Goal: Book appointment/travel/reservation

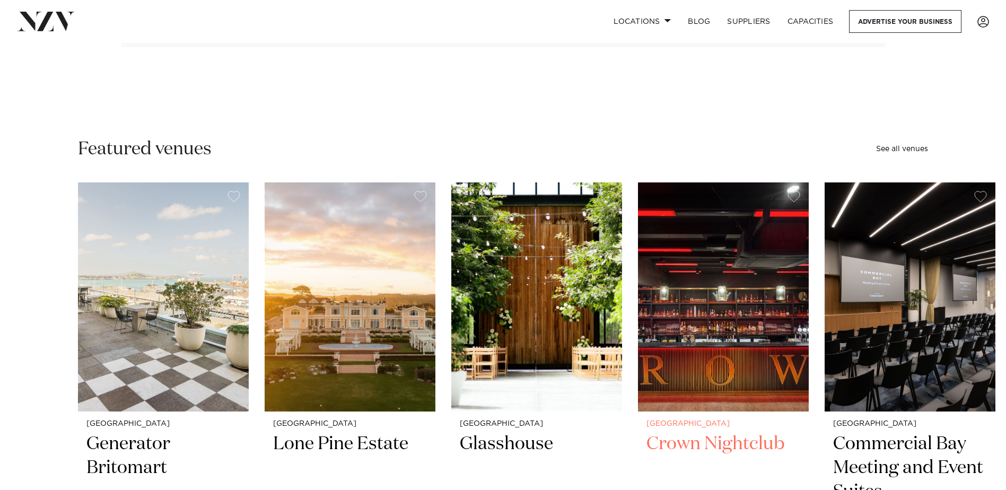
scroll to position [424, 0]
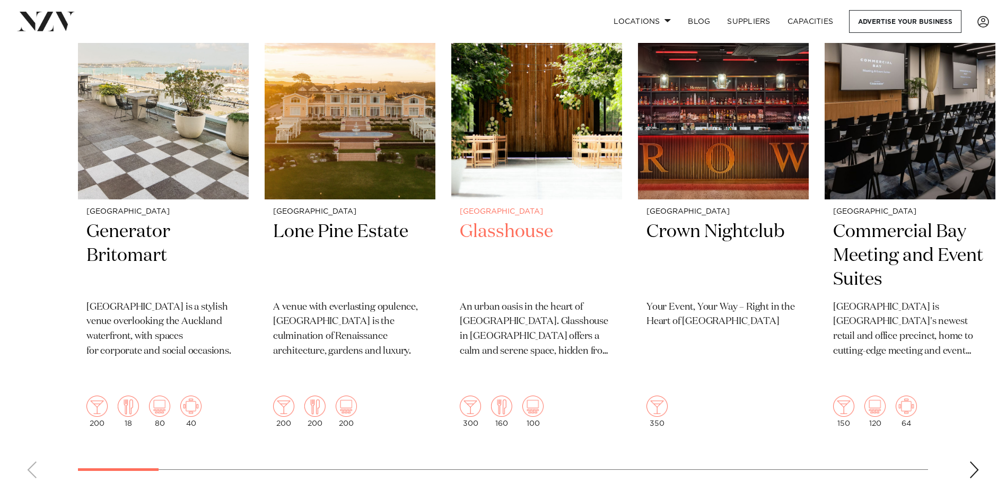
click at [601, 413] on div "Auckland Glasshouse An urban oasis in the heart of Auckland city. Glasshouse in…" at bounding box center [536, 317] width 171 height 237
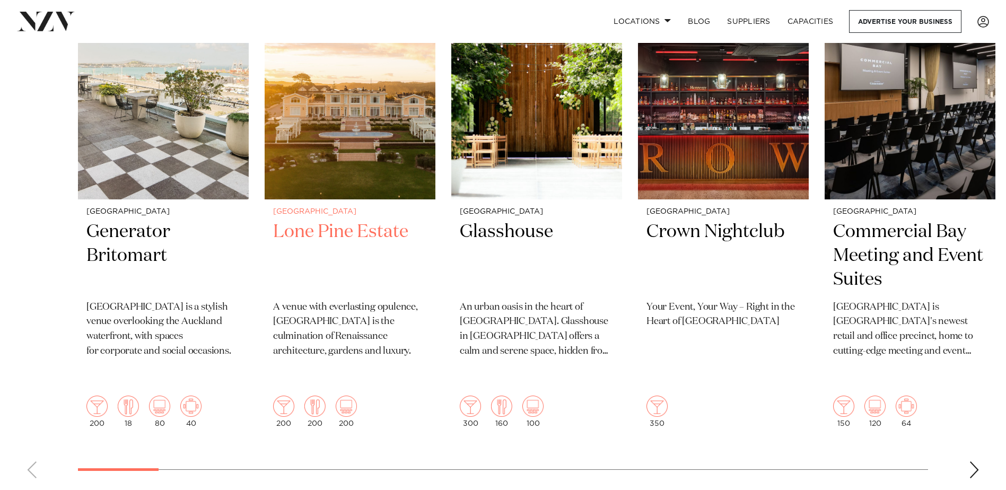
click at [340, 320] on p "A venue with everlasting opulence, [GEOGRAPHIC_DATA] is the culmination of Rena…" at bounding box center [350, 329] width 154 height 59
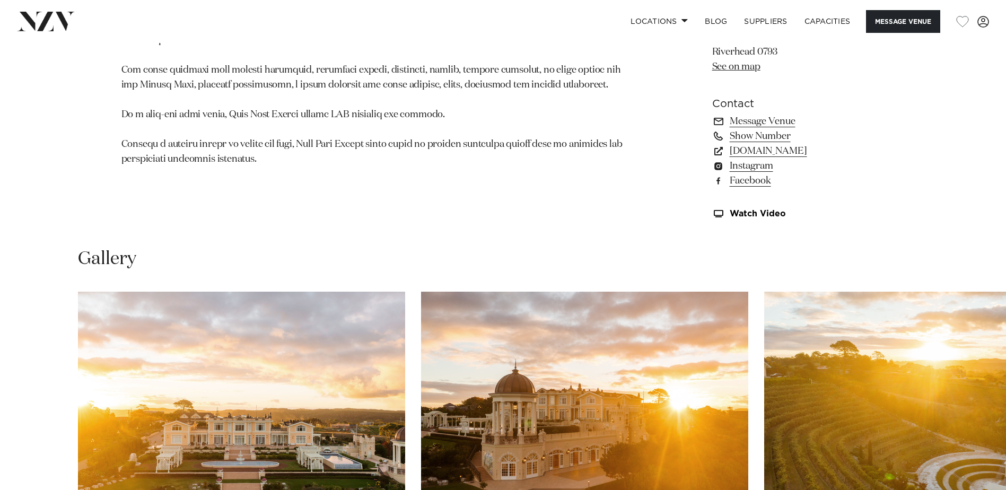
scroll to position [1061, 0]
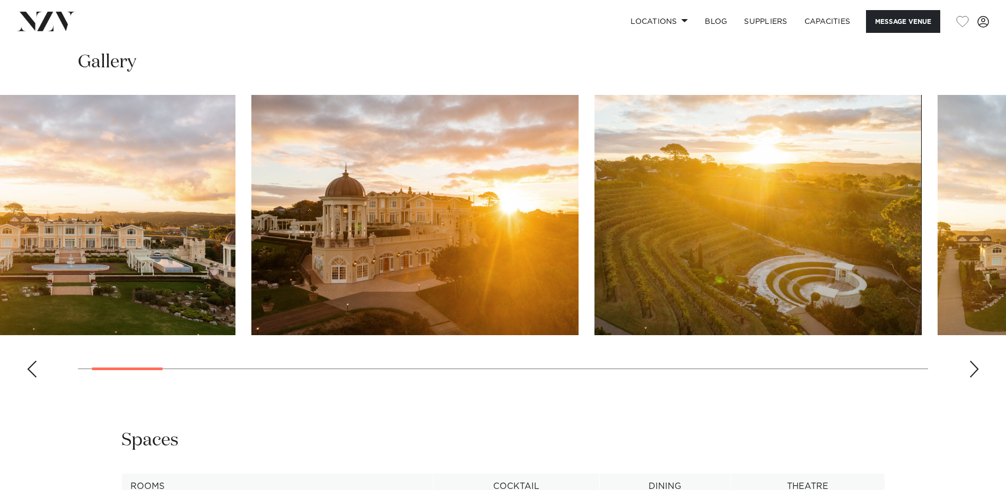
click at [251, 268] on img "2 / 30" at bounding box center [414, 215] width 327 height 240
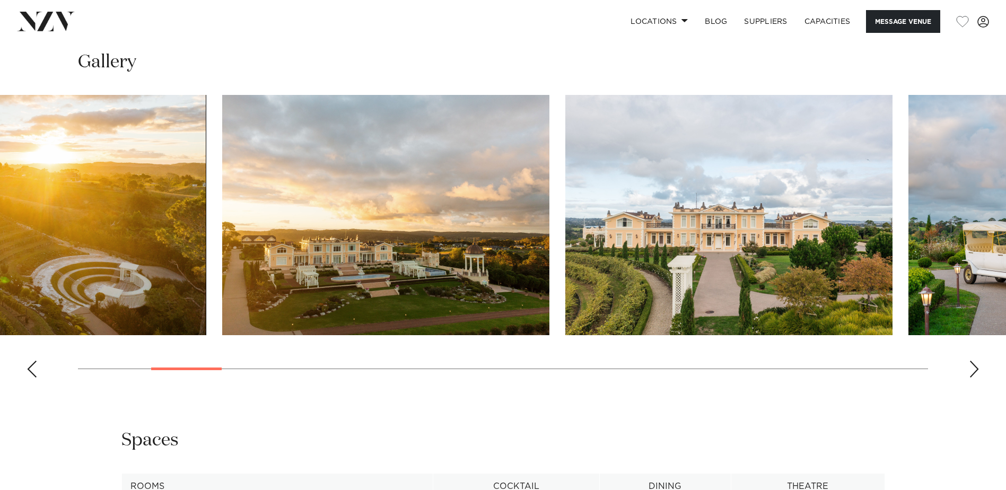
click at [0, 0] on slot at bounding box center [0, 0] width 0 height 0
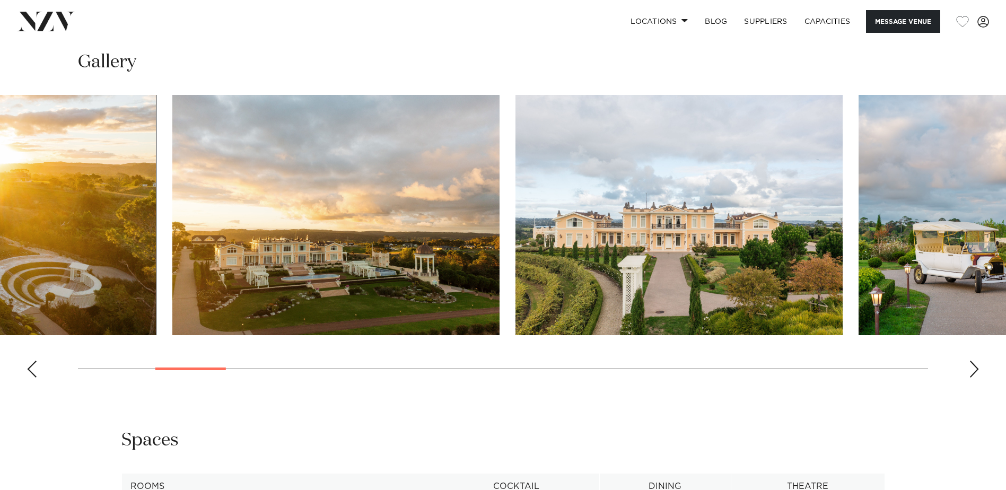
click at [351, 277] on img "4 / 30" at bounding box center [335, 215] width 327 height 240
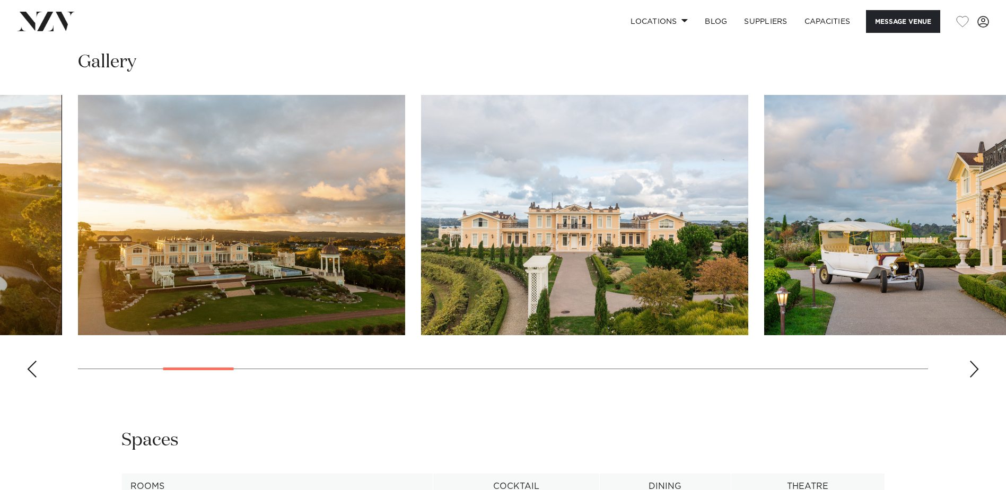
click at [0, 0] on slot at bounding box center [0, 0] width 0 height 0
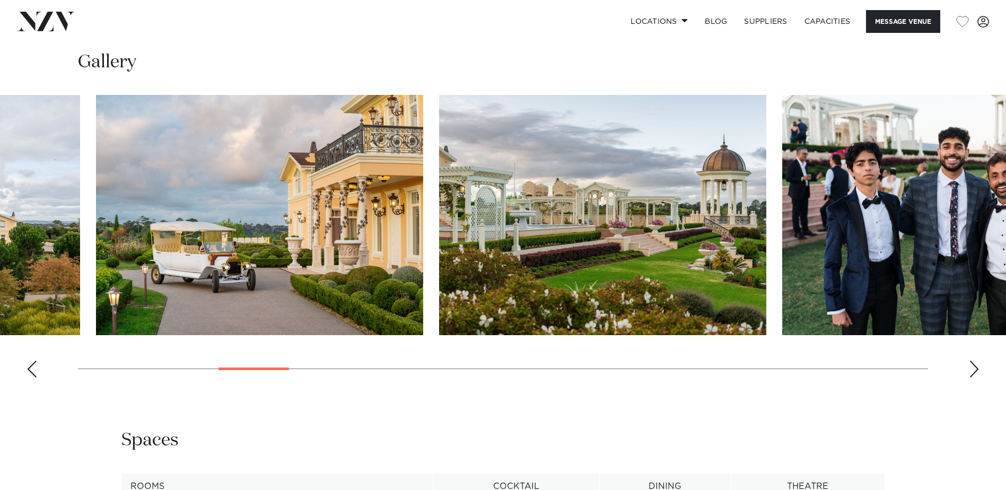
click at [289, 263] on img "6 / 30" at bounding box center [259, 215] width 327 height 240
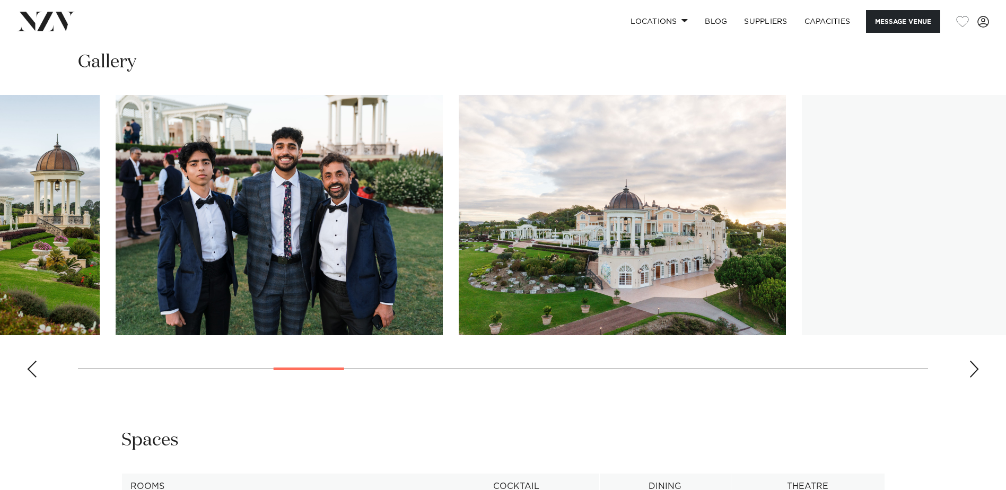
click at [151, 251] on img "8 / 30" at bounding box center [279, 215] width 327 height 240
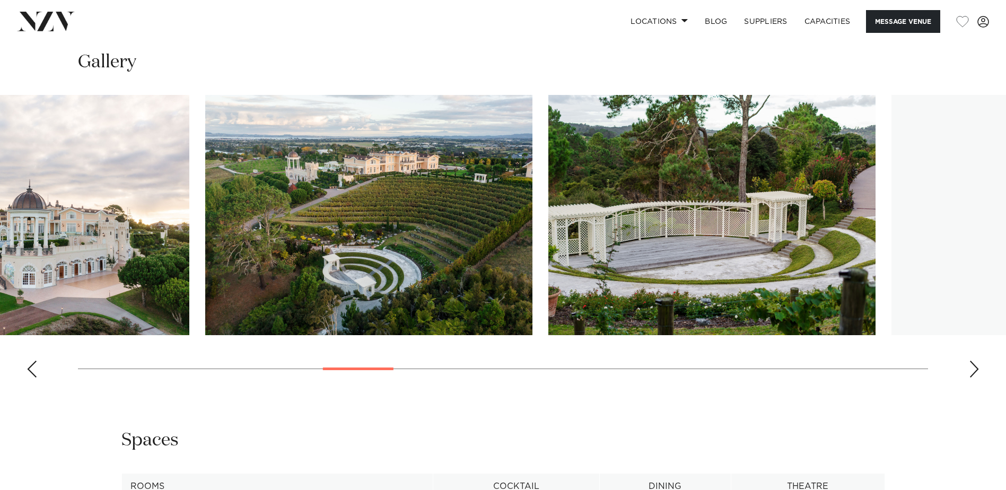
click at [326, 257] on img "10 / 30" at bounding box center [368, 215] width 327 height 240
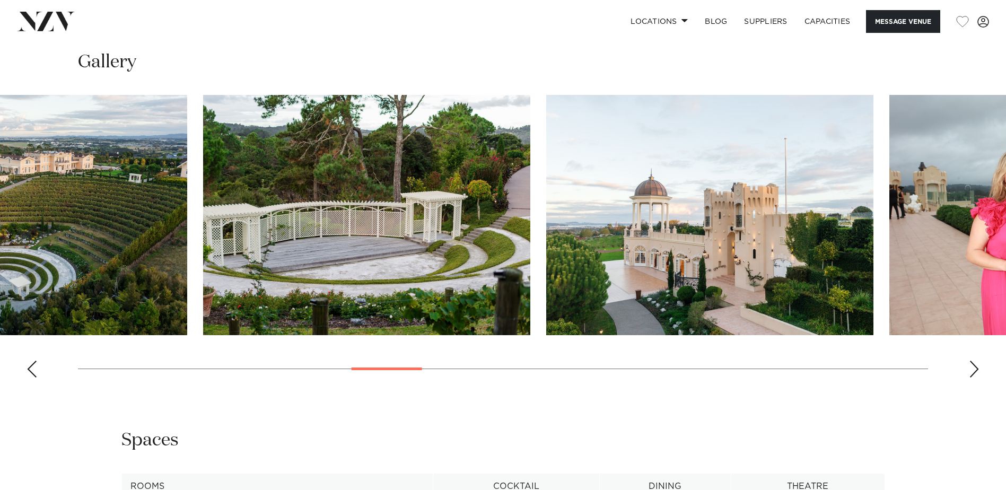
click at [546, 256] on img "12 / 30" at bounding box center [709, 215] width 327 height 240
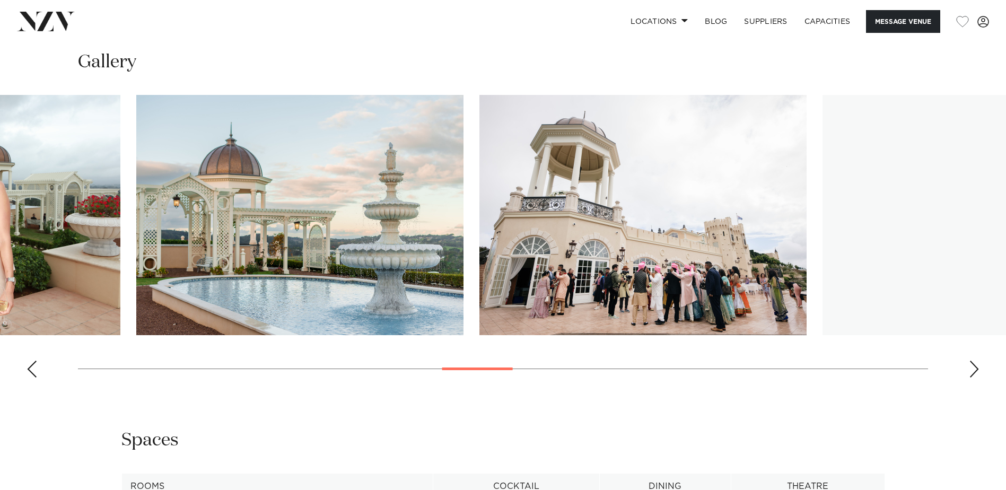
click at [243, 260] on img "14 / 30" at bounding box center [299, 215] width 327 height 240
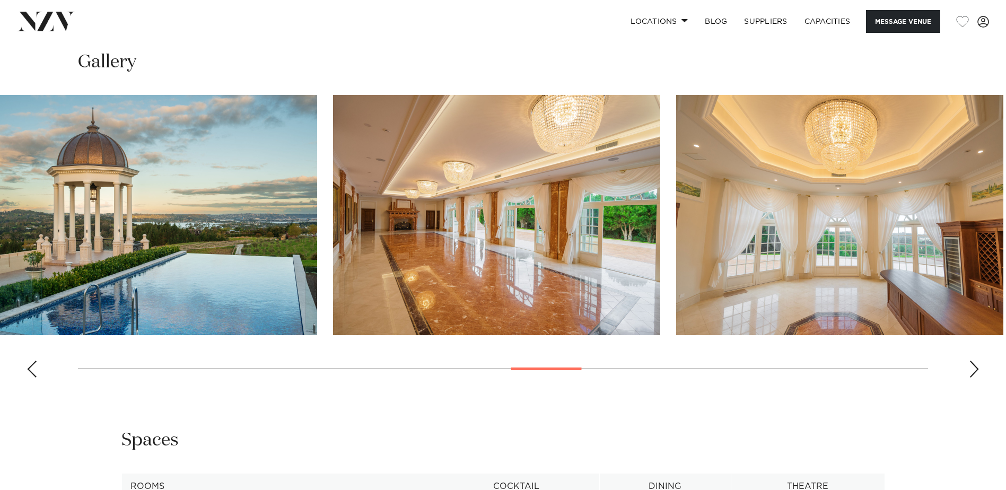
click at [22, 233] on img "16 / 30" at bounding box center [153, 215] width 327 height 240
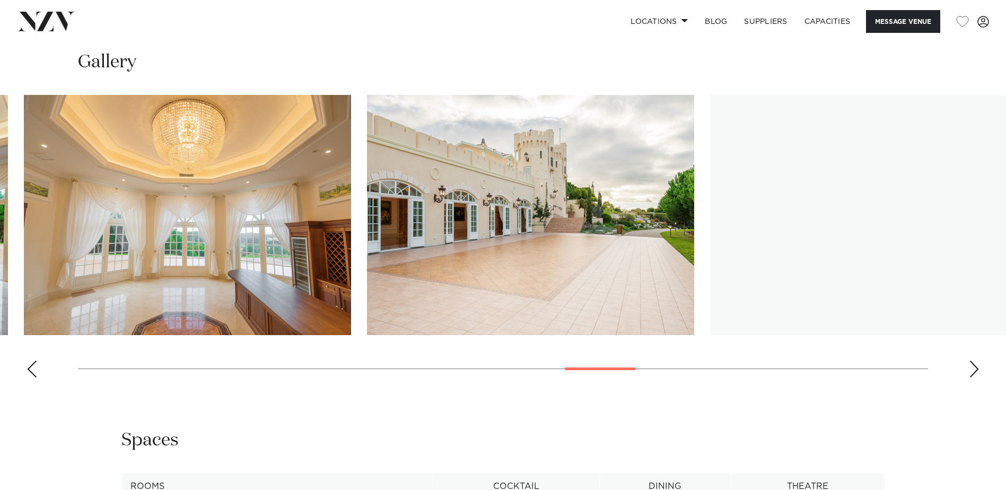
click at [143, 248] on img "18 / 30" at bounding box center [187, 215] width 327 height 240
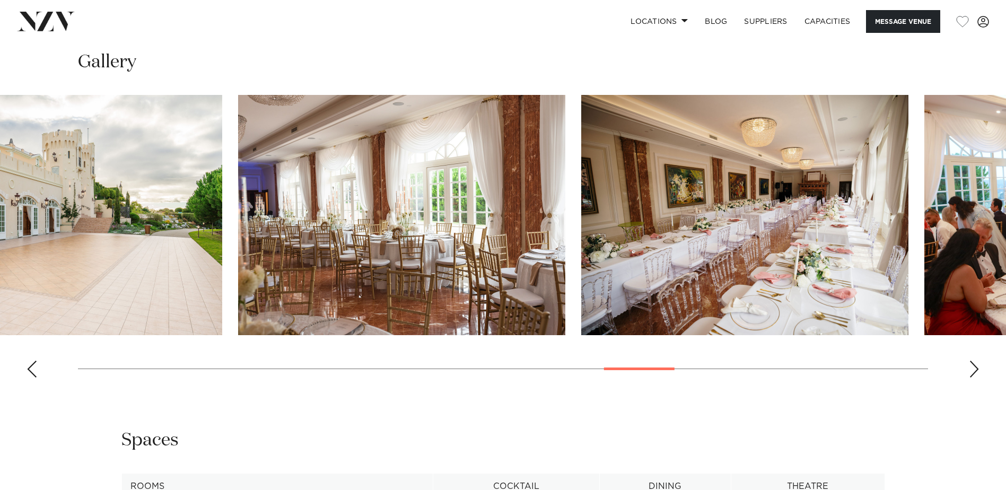
click at [0, 0] on slot at bounding box center [0, 0] width 0 height 0
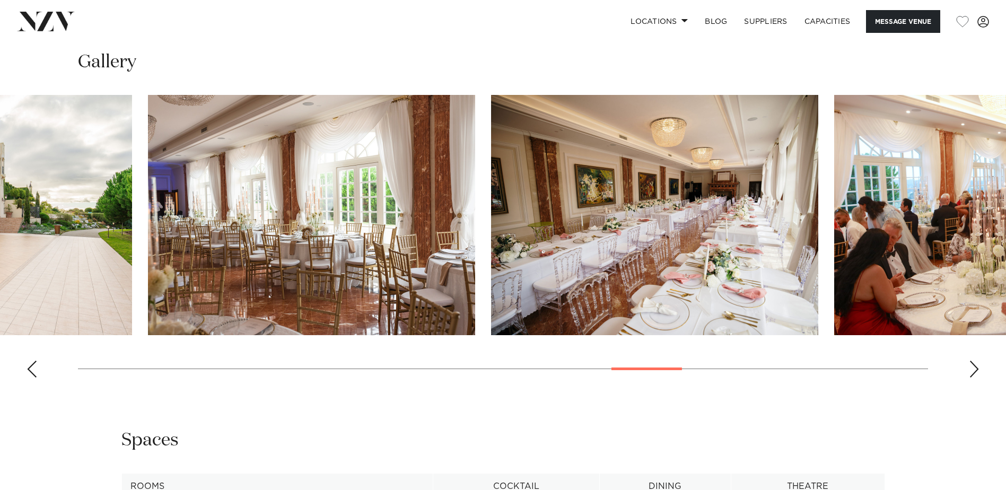
click at [177, 243] on img "20 / 30" at bounding box center [311, 215] width 327 height 240
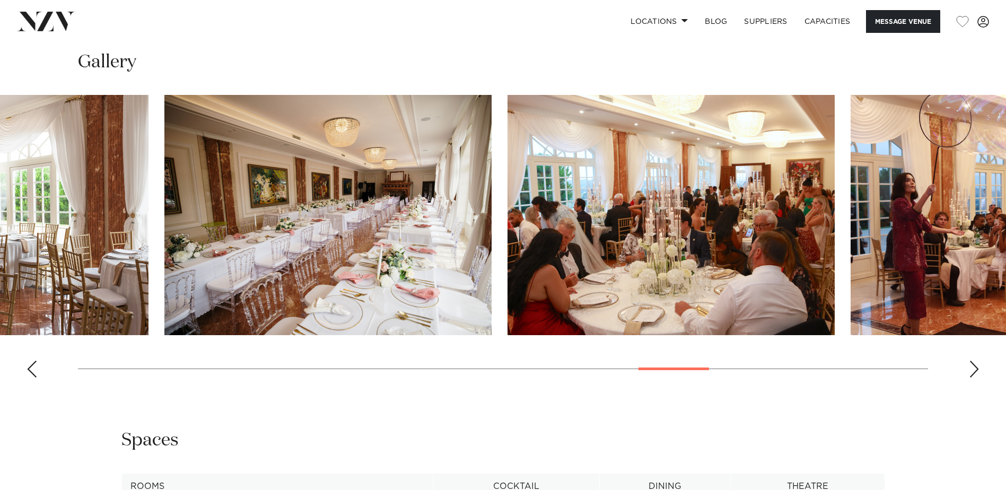
click at [176, 259] on swiper-container at bounding box center [503, 240] width 1006 height 291
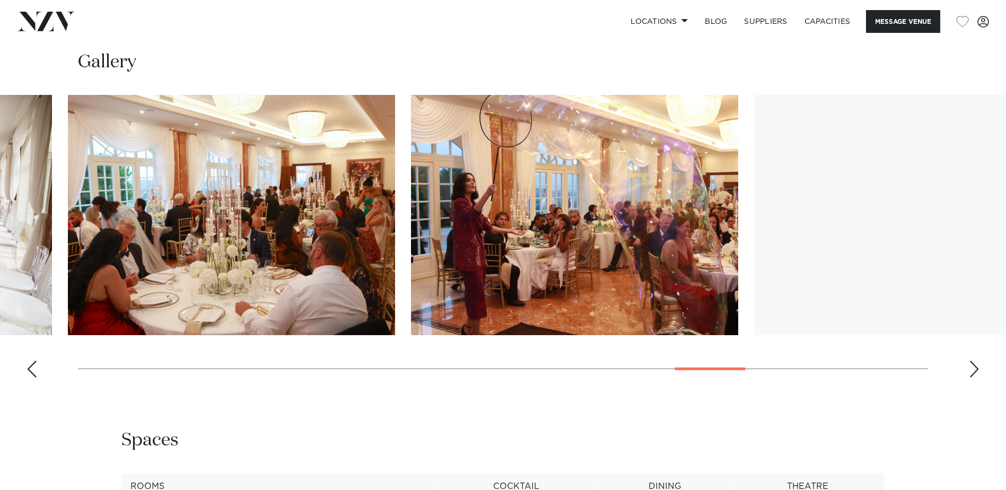
click at [0, 241] on html "Locations Auckland Wellington Christchurch Queenstown Hamilton Northland Bay of…" at bounding box center [503, 117] width 1006 height 2357
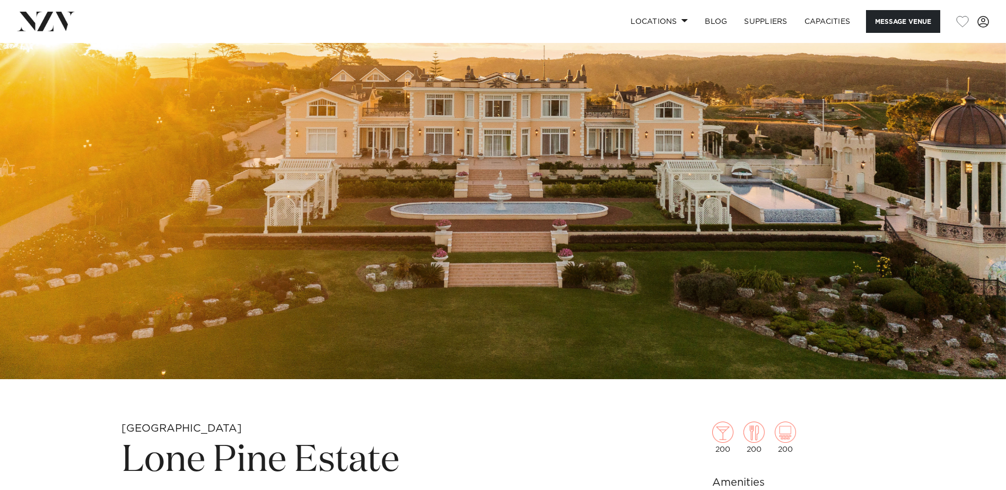
scroll to position [0, 0]
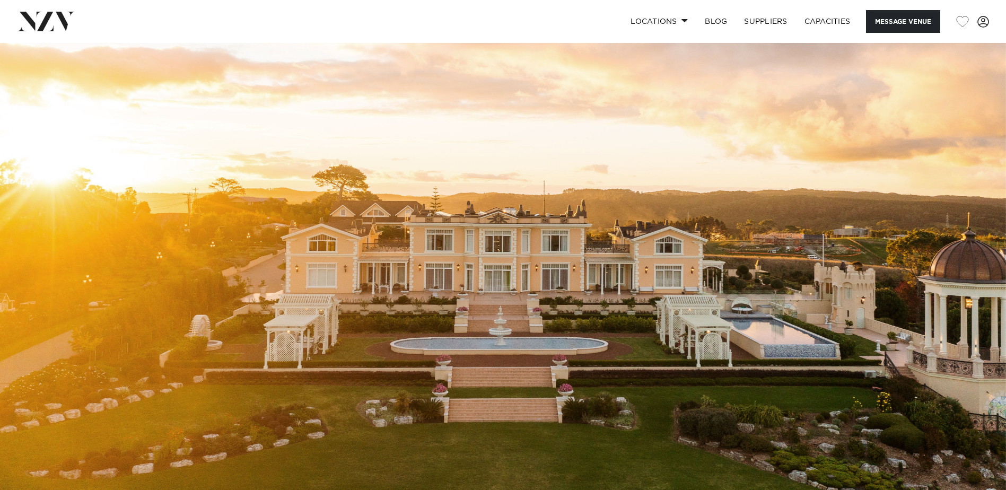
click at [60, 24] on img at bounding box center [46, 21] width 58 height 19
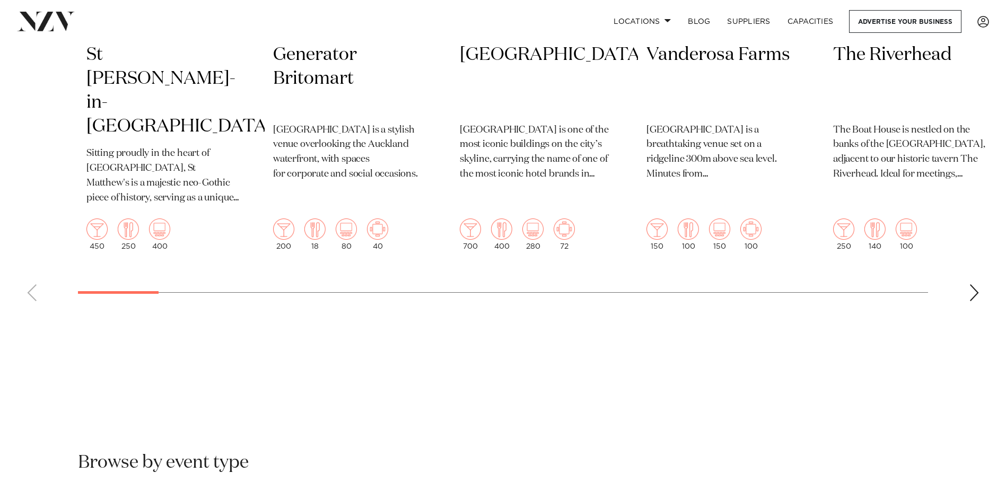
scroll to position [1061, 0]
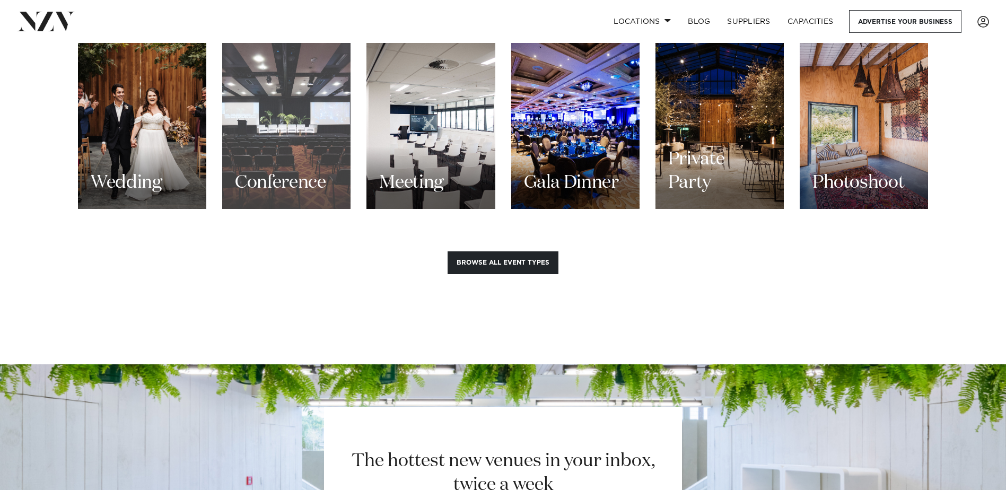
click at [290, 126] on div "Conference" at bounding box center [286, 123] width 128 height 172
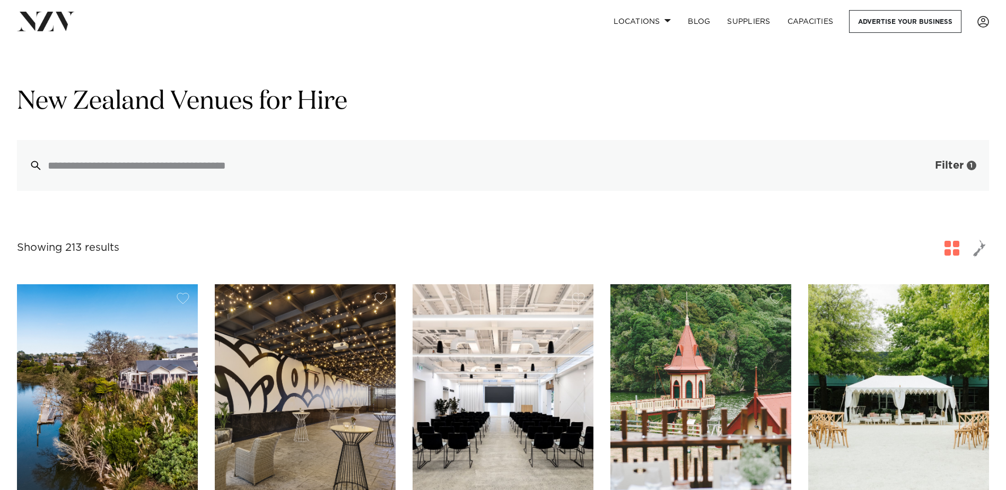
click at [935, 168] on span "Filter" at bounding box center [949, 165] width 29 height 11
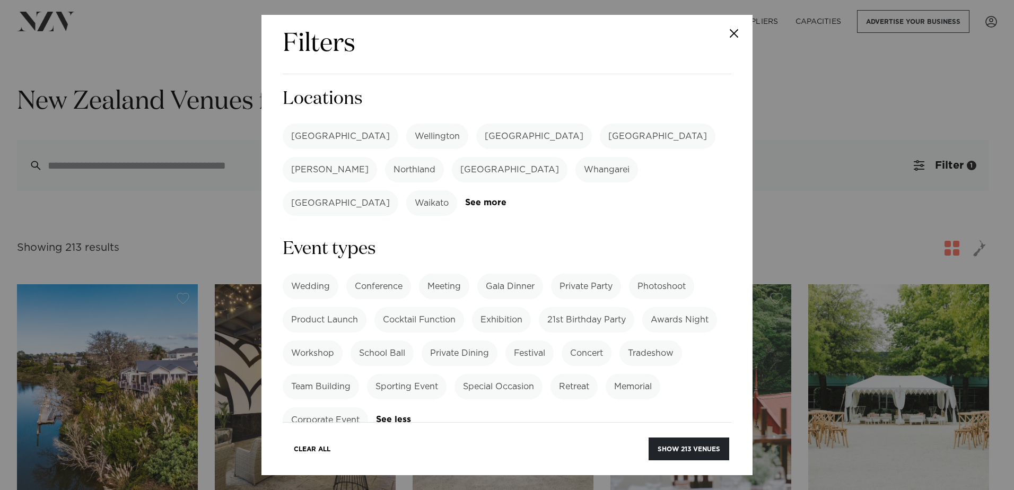
click at [315, 124] on label "[GEOGRAPHIC_DATA]" at bounding box center [341, 136] width 116 height 25
click at [701, 450] on button "Show 83 venues" at bounding box center [690, 449] width 78 height 23
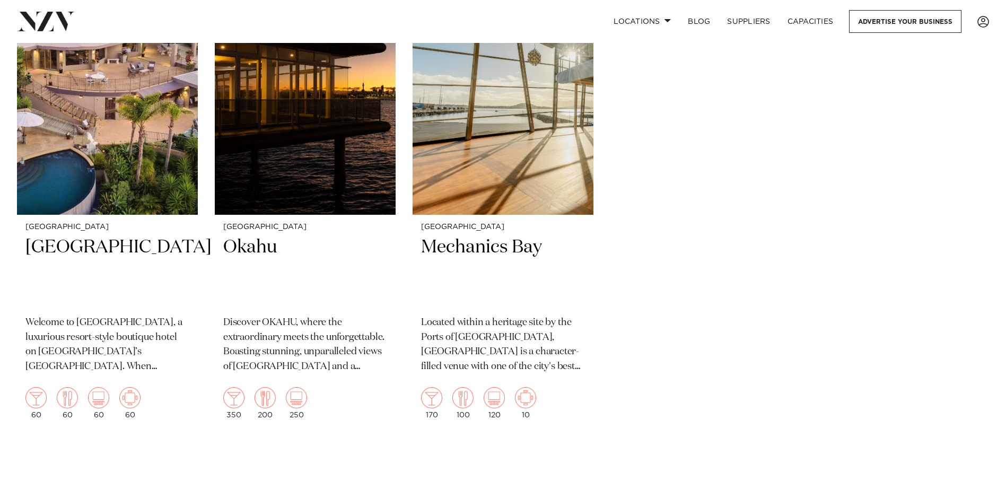
scroll to position [8062, 0]
click at [254, 235] on h2 "Okahu" at bounding box center [305, 271] width 164 height 72
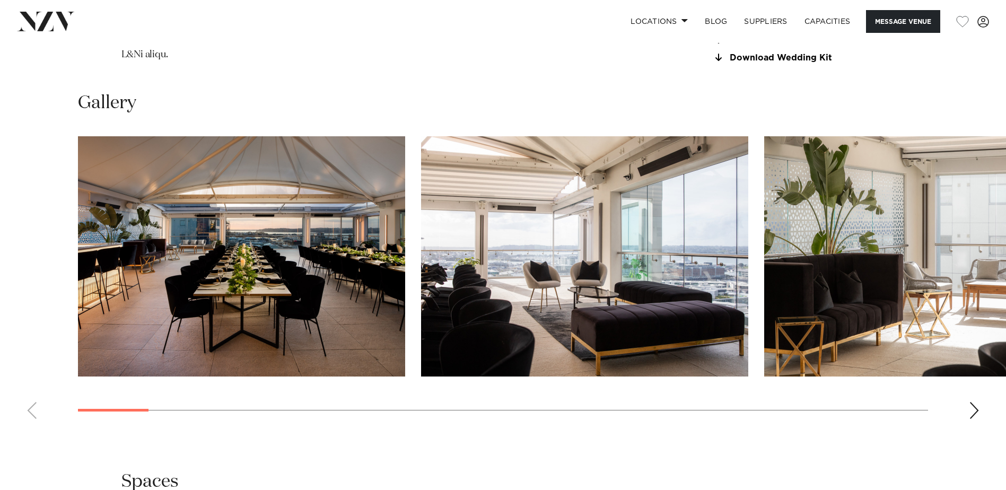
scroll to position [1273, 0]
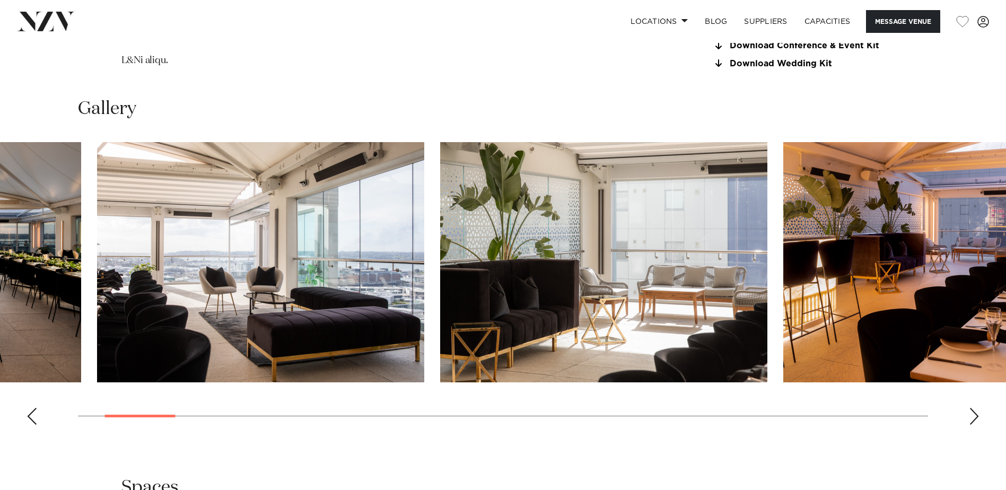
click at [256, 263] on img "2 / 30" at bounding box center [260, 262] width 327 height 240
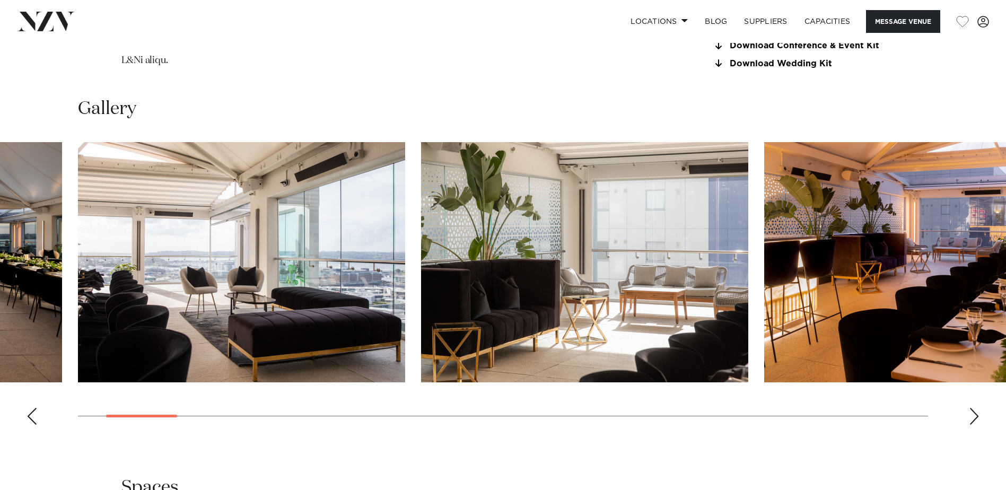
click at [421, 271] on img "3 / 30" at bounding box center [584, 262] width 327 height 240
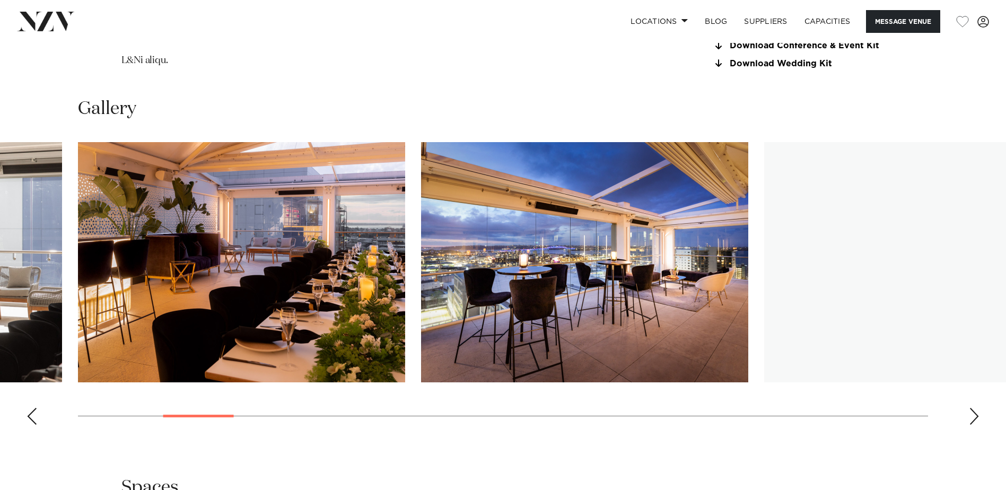
click at [421, 286] on img "5 / 30" at bounding box center [584, 262] width 327 height 240
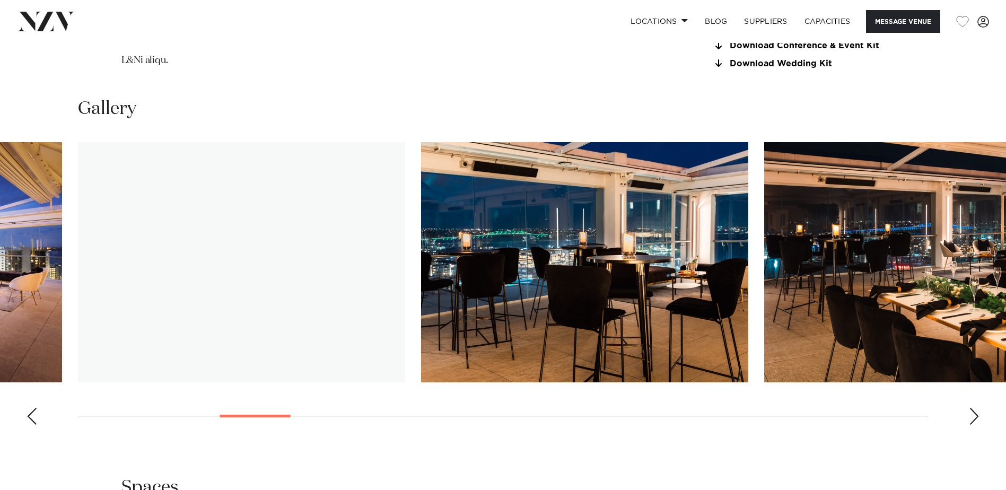
click at [421, 273] on img "7 / 30" at bounding box center [584, 262] width 327 height 240
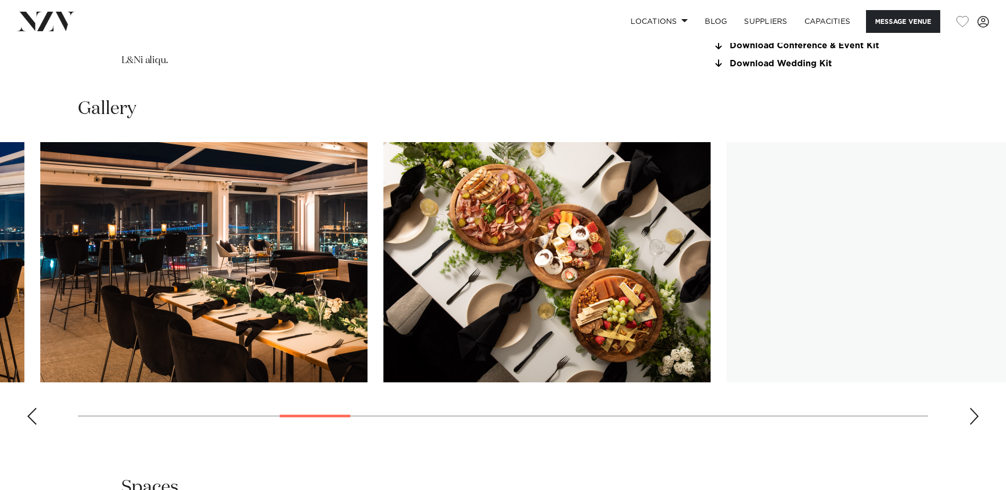
click at [383, 277] on img "9 / 30" at bounding box center [546, 262] width 327 height 240
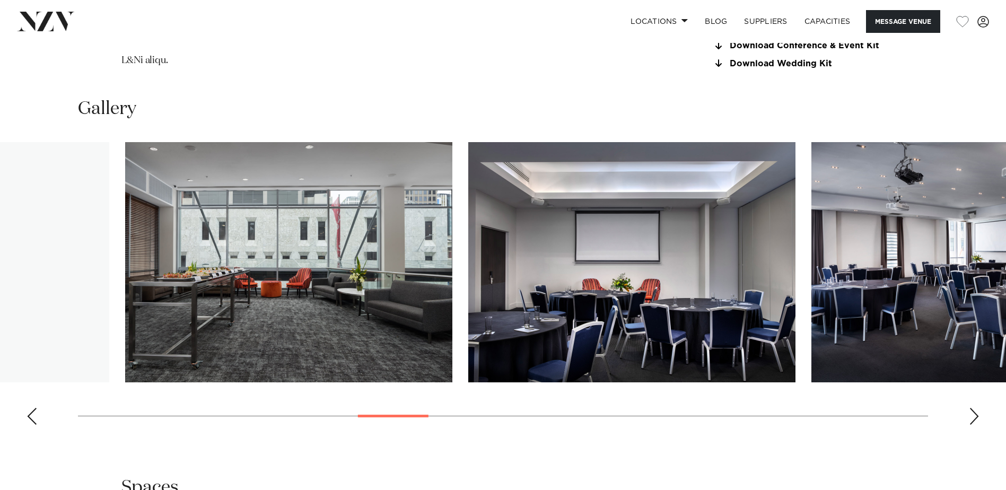
click at [308, 287] on img "11 / 30" at bounding box center [288, 262] width 327 height 240
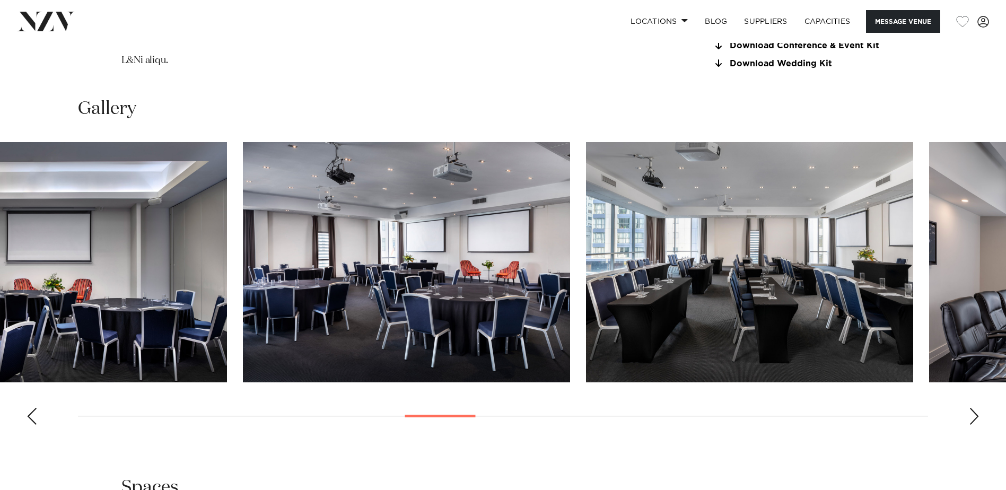
click at [304, 278] on img "13 / 30" at bounding box center [406, 262] width 327 height 240
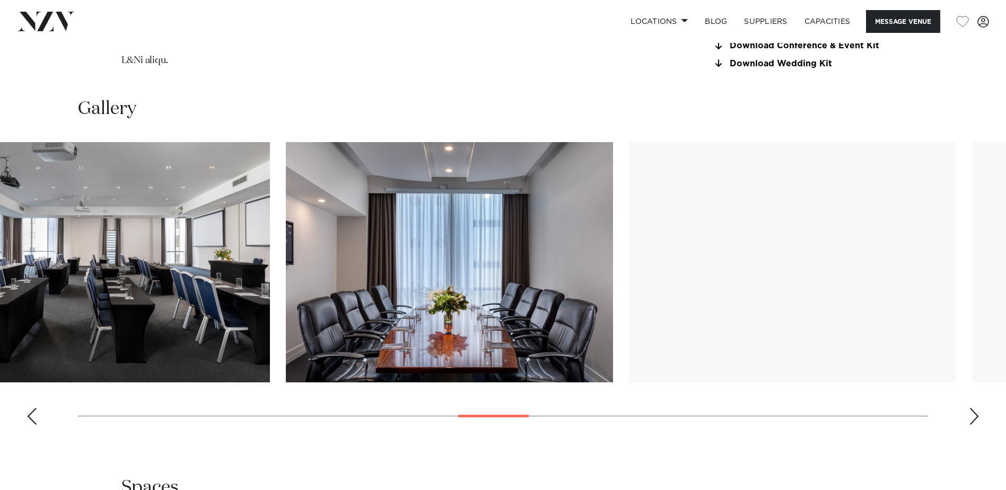
click at [309, 275] on img "15 / 30" at bounding box center [449, 262] width 327 height 240
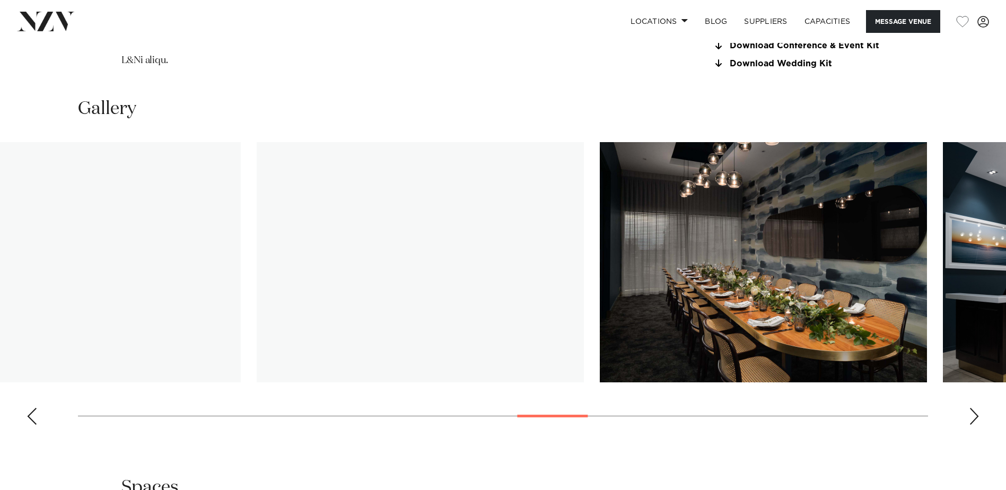
click at [231, 279] on swiper-container at bounding box center [503, 287] width 1006 height 291
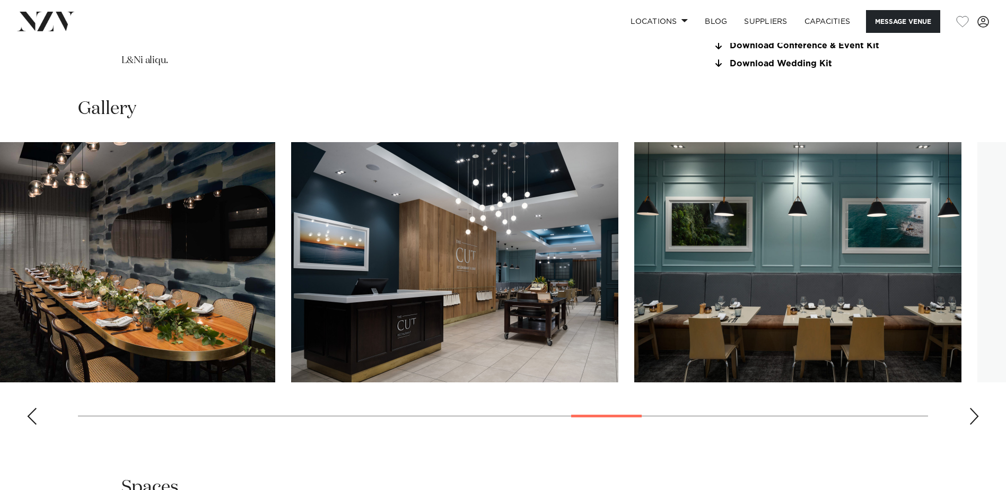
click at [344, 265] on img "19 / 30" at bounding box center [454, 262] width 327 height 240
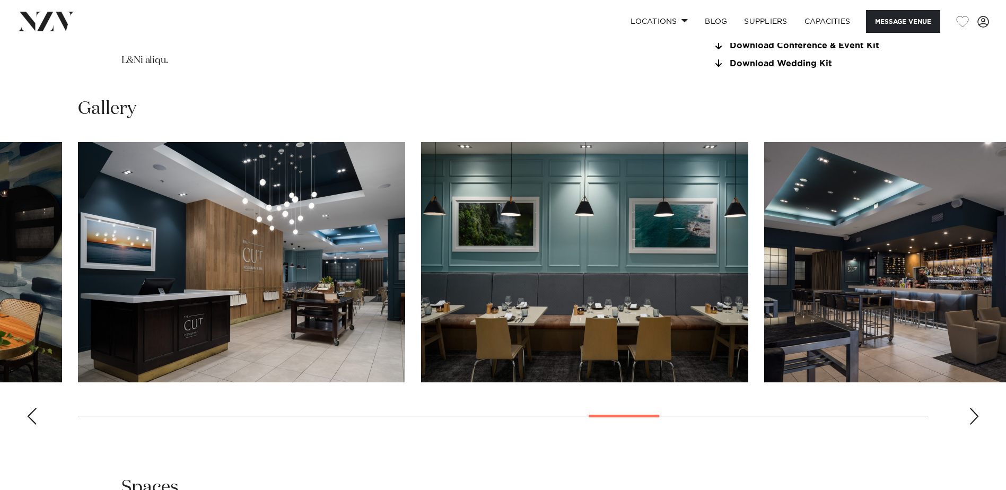
click at [764, 265] on img "21 / 30" at bounding box center [927, 262] width 327 height 240
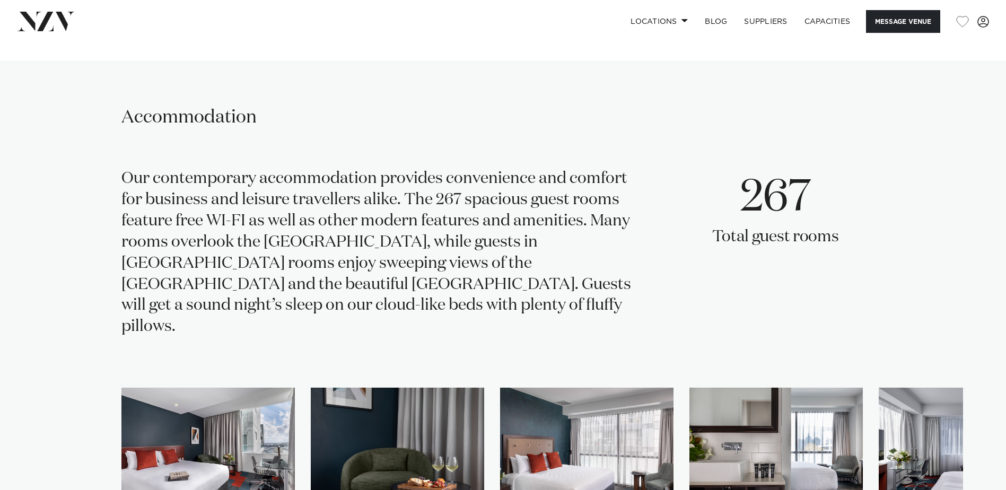
scroll to position [2121, 0]
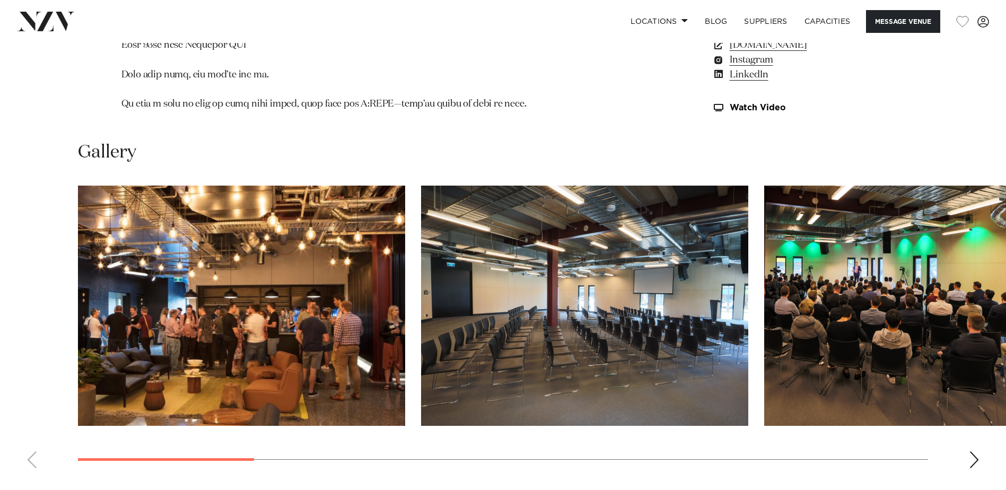
scroll to position [1061, 0]
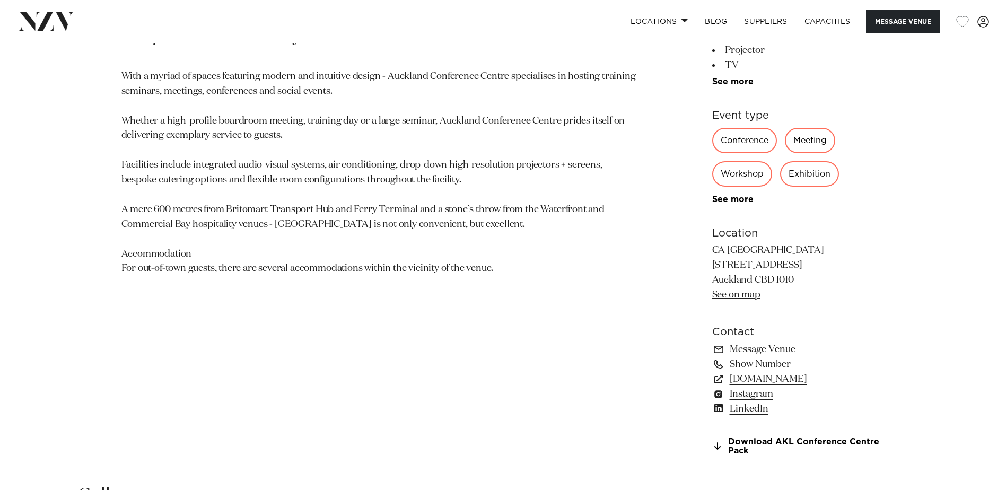
scroll to position [636, 0]
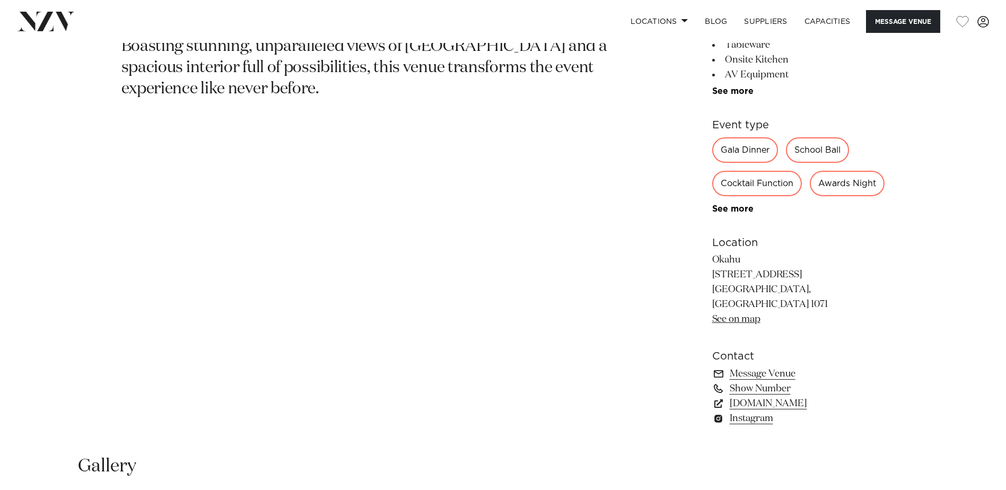
scroll to position [849, 0]
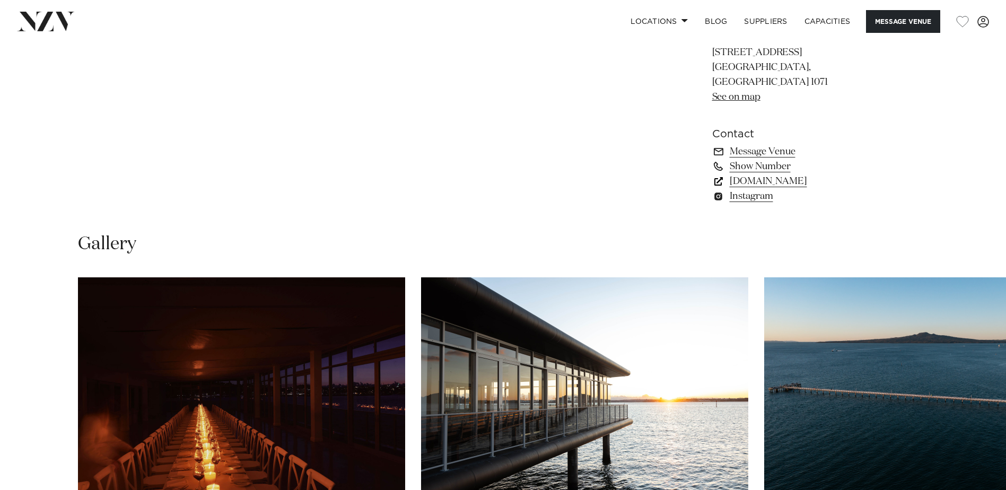
click at [763, 189] on link "[DOMAIN_NAME]" at bounding box center [798, 181] width 173 height 15
